Goal: Task Accomplishment & Management: Use online tool/utility

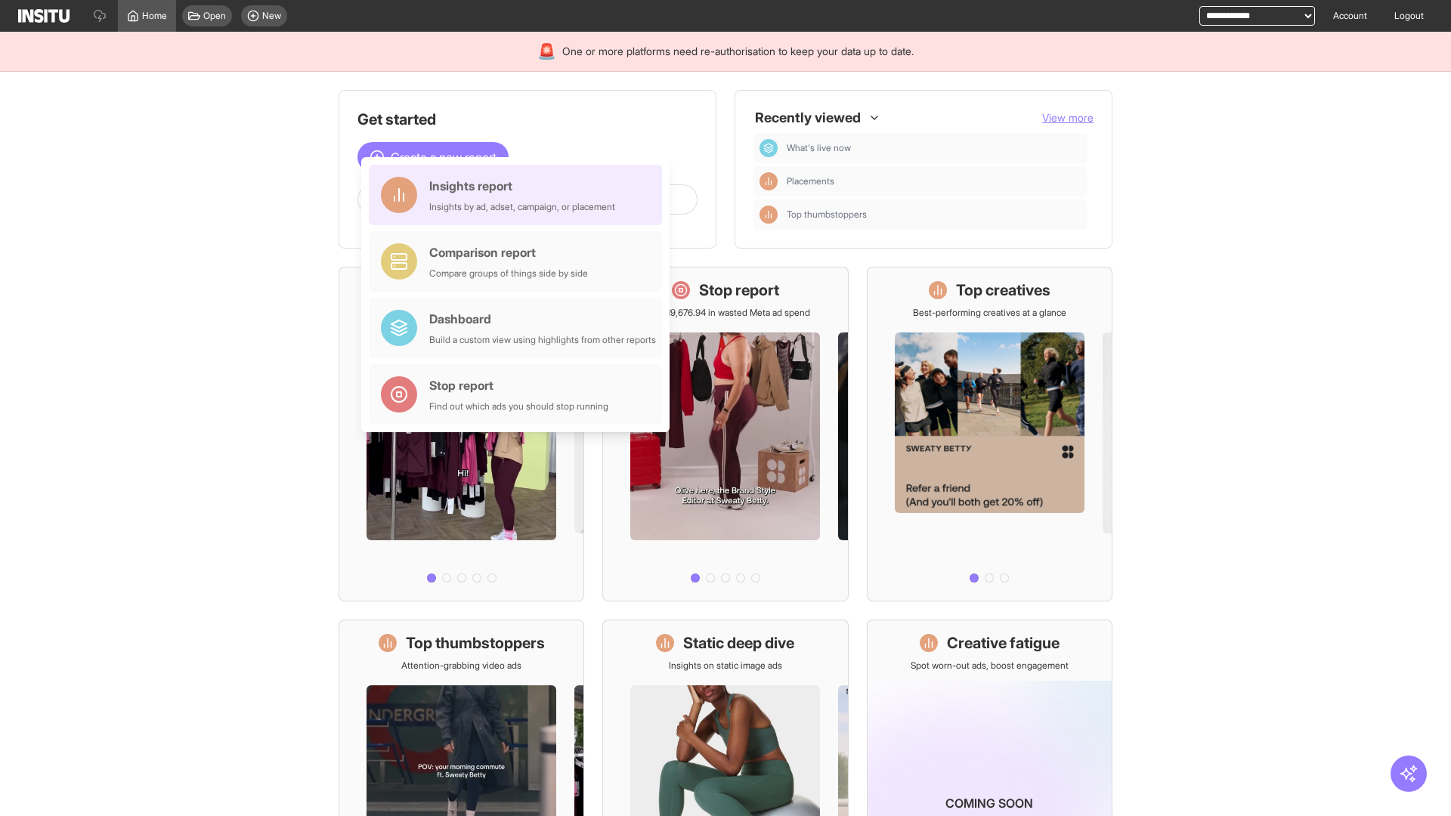
click at [519, 195] on div "Insights report Insights by ad, adset, campaign, or placement" at bounding box center [522, 195] width 186 height 36
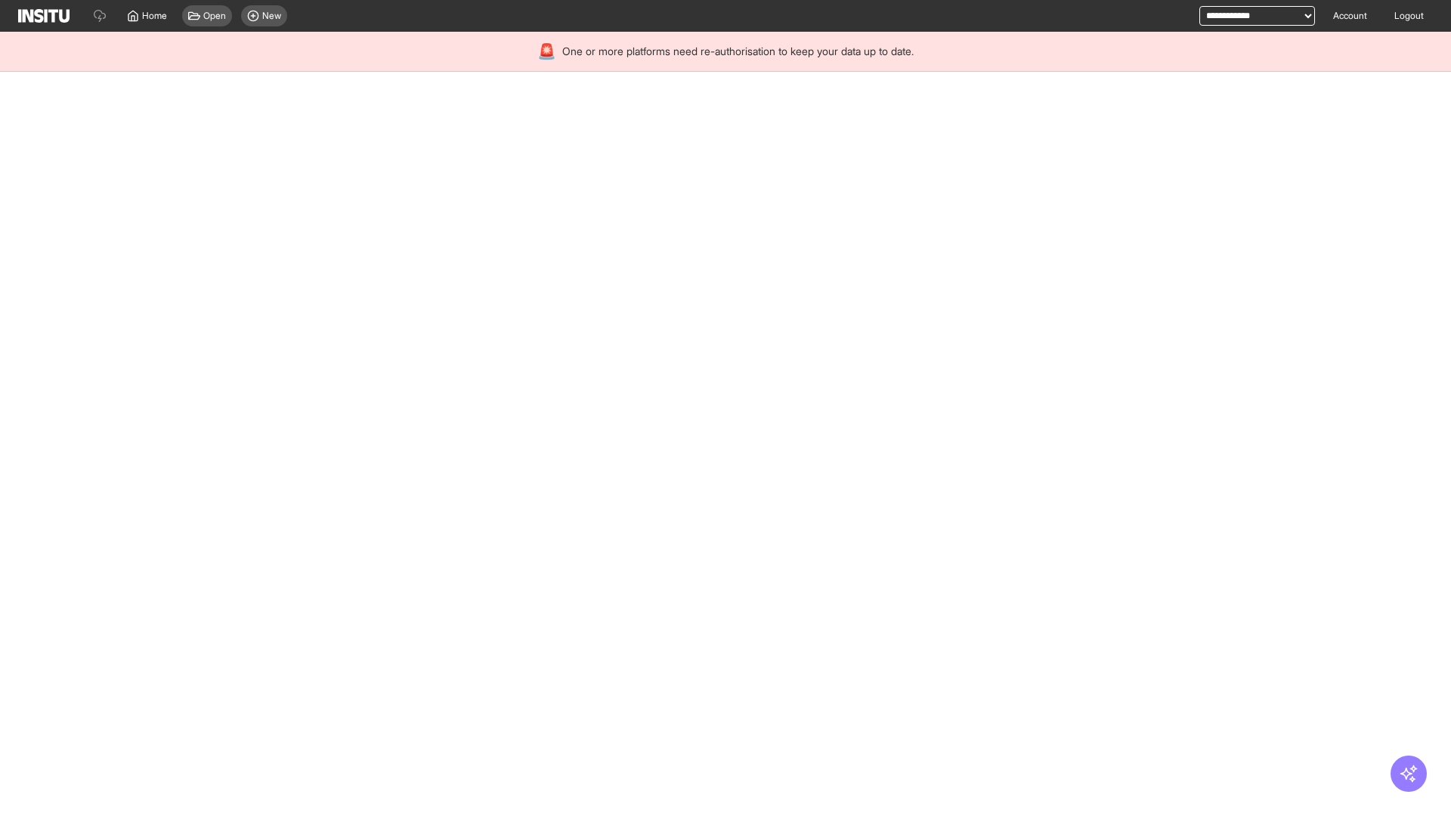
select select "**"
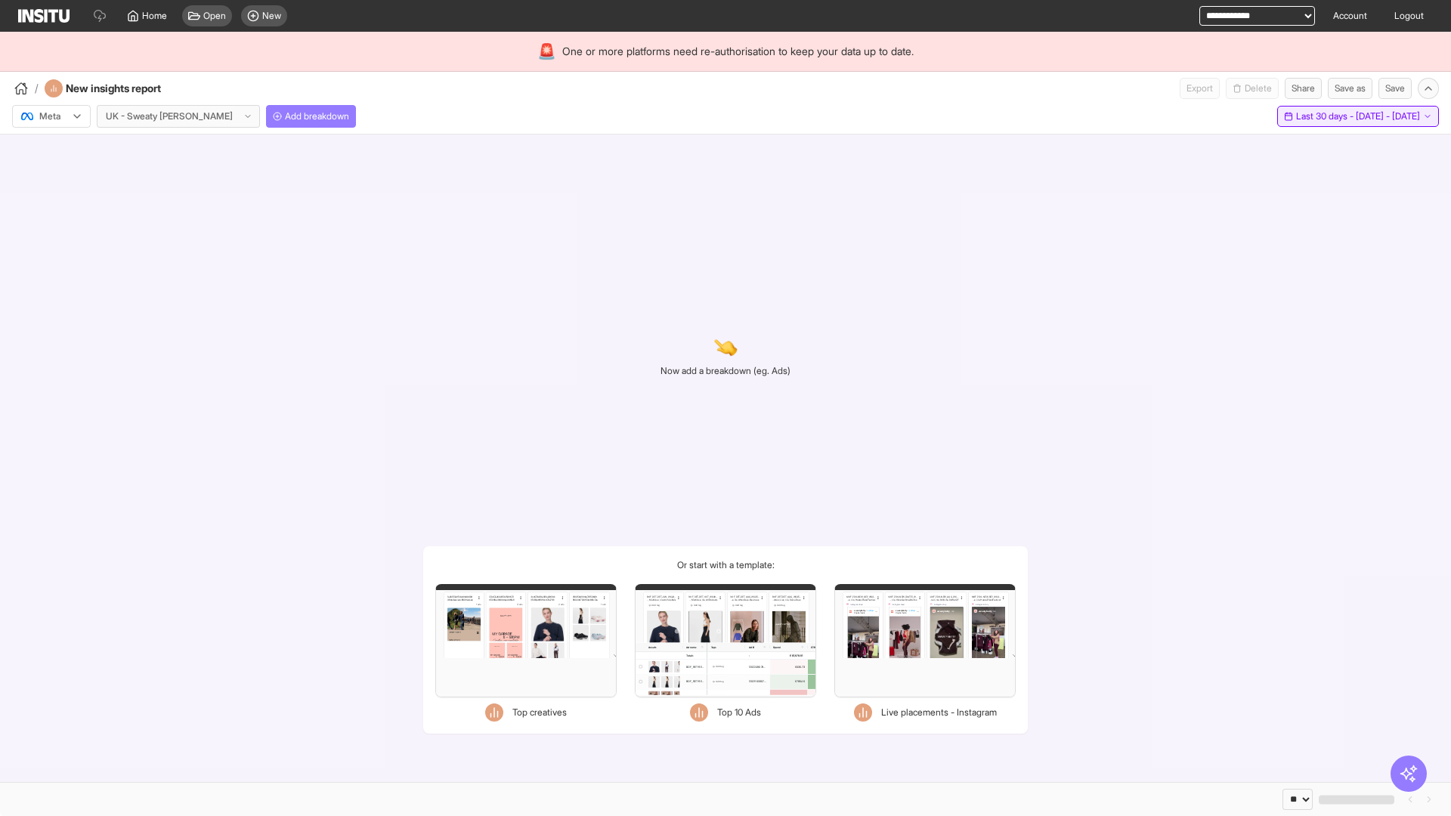
click at [1324, 116] on span "Last 30 days - [DATE] - [DATE]" at bounding box center [1358, 116] width 124 height 12
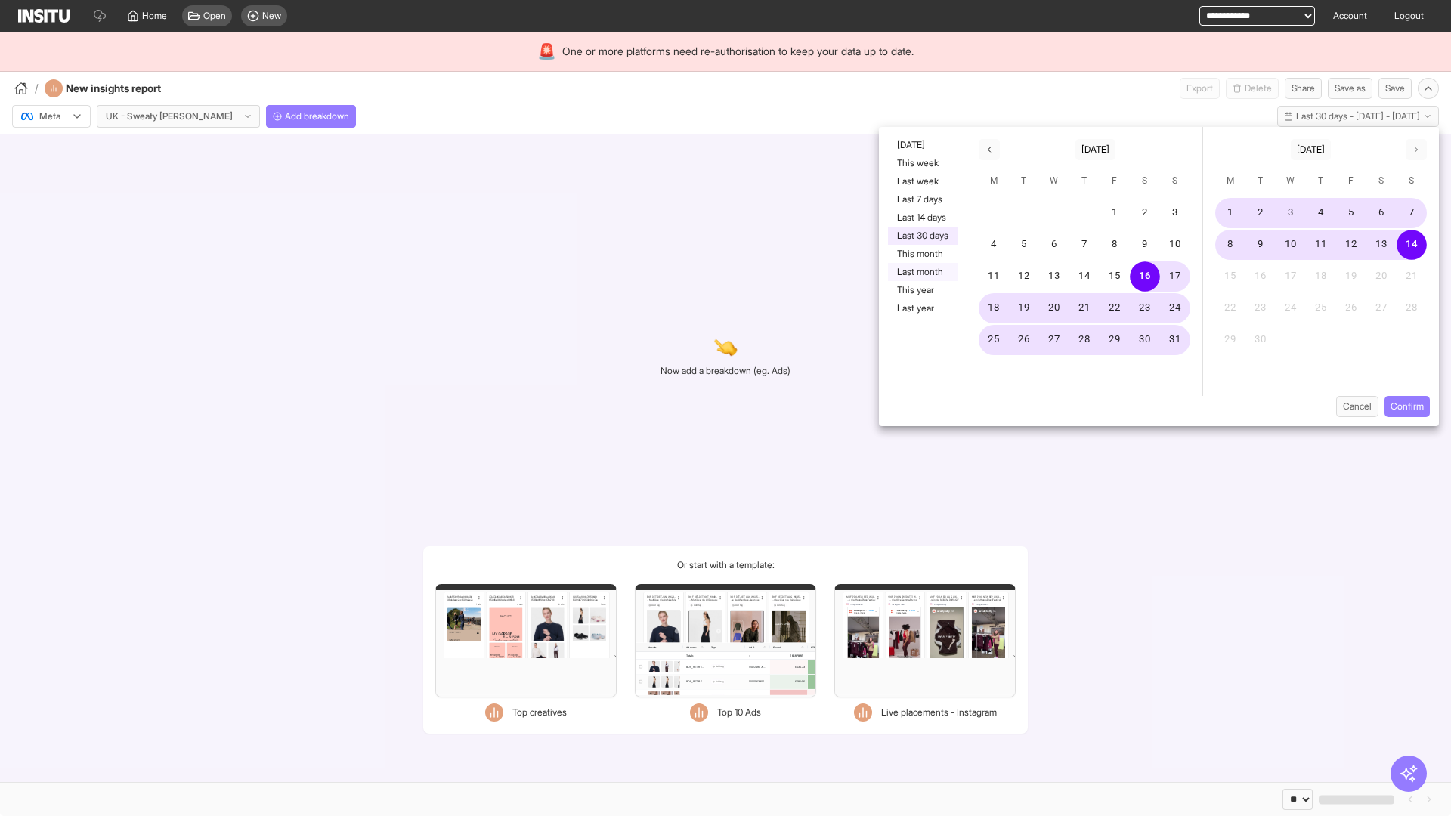
click at [921, 272] on button "Last month" at bounding box center [923, 272] width 70 height 18
